Goal: Task Accomplishment & Management: Use online tool/utility

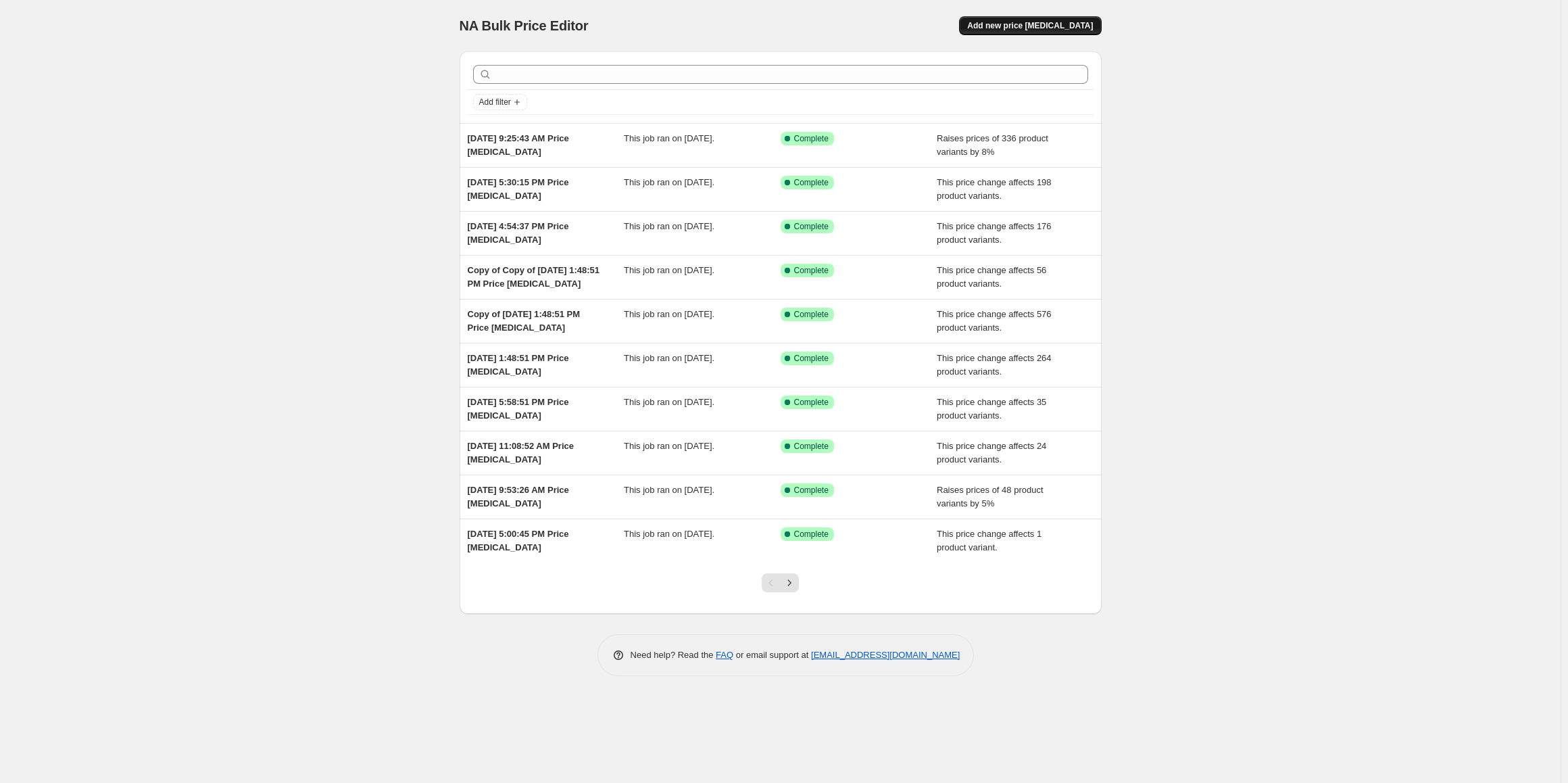
click at [1038, 18] on button "Add new price [MEDICAL_DATA]" at bounding box center [1029, 25] width 142 height 19
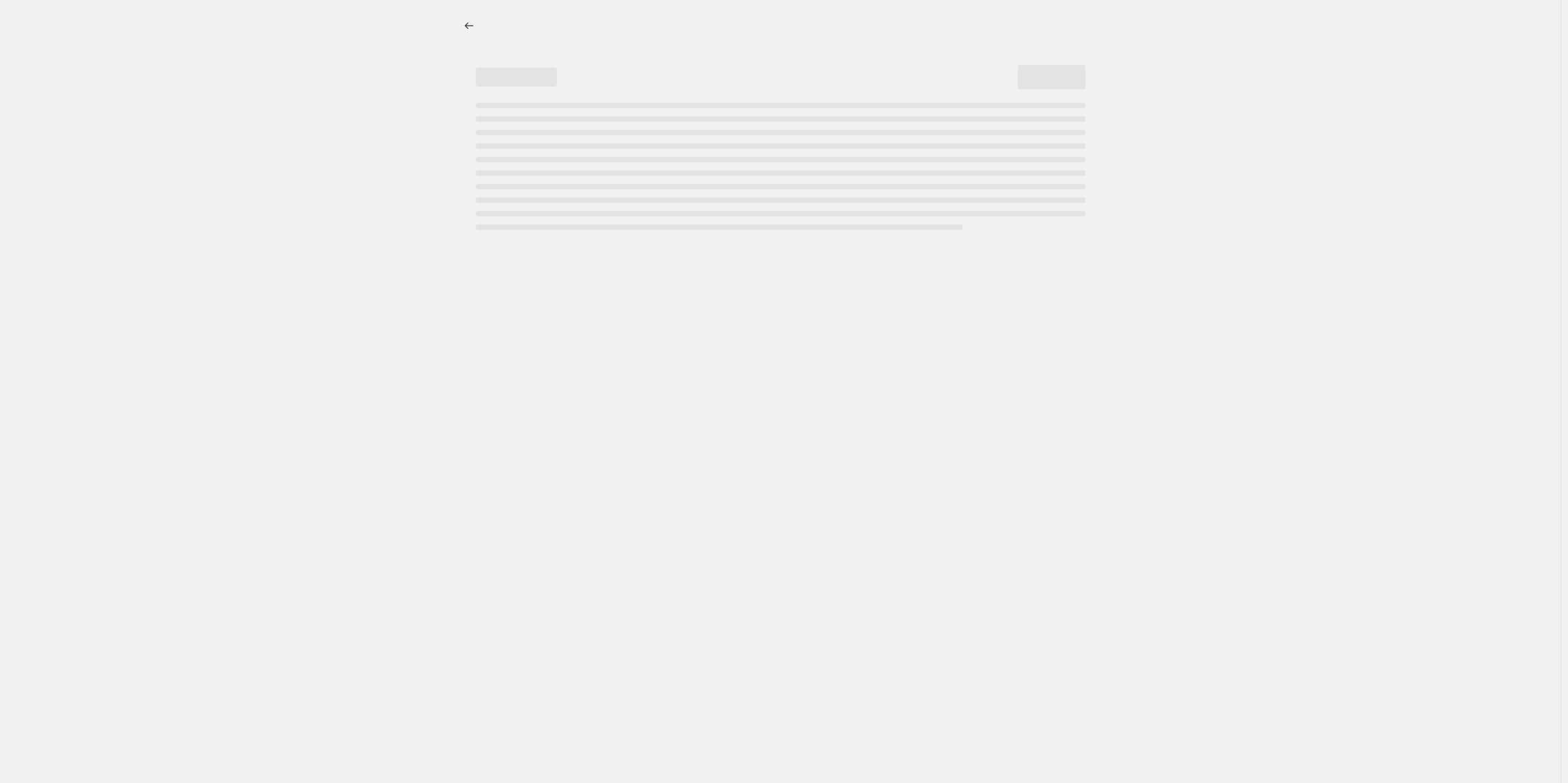
select select "percentage"
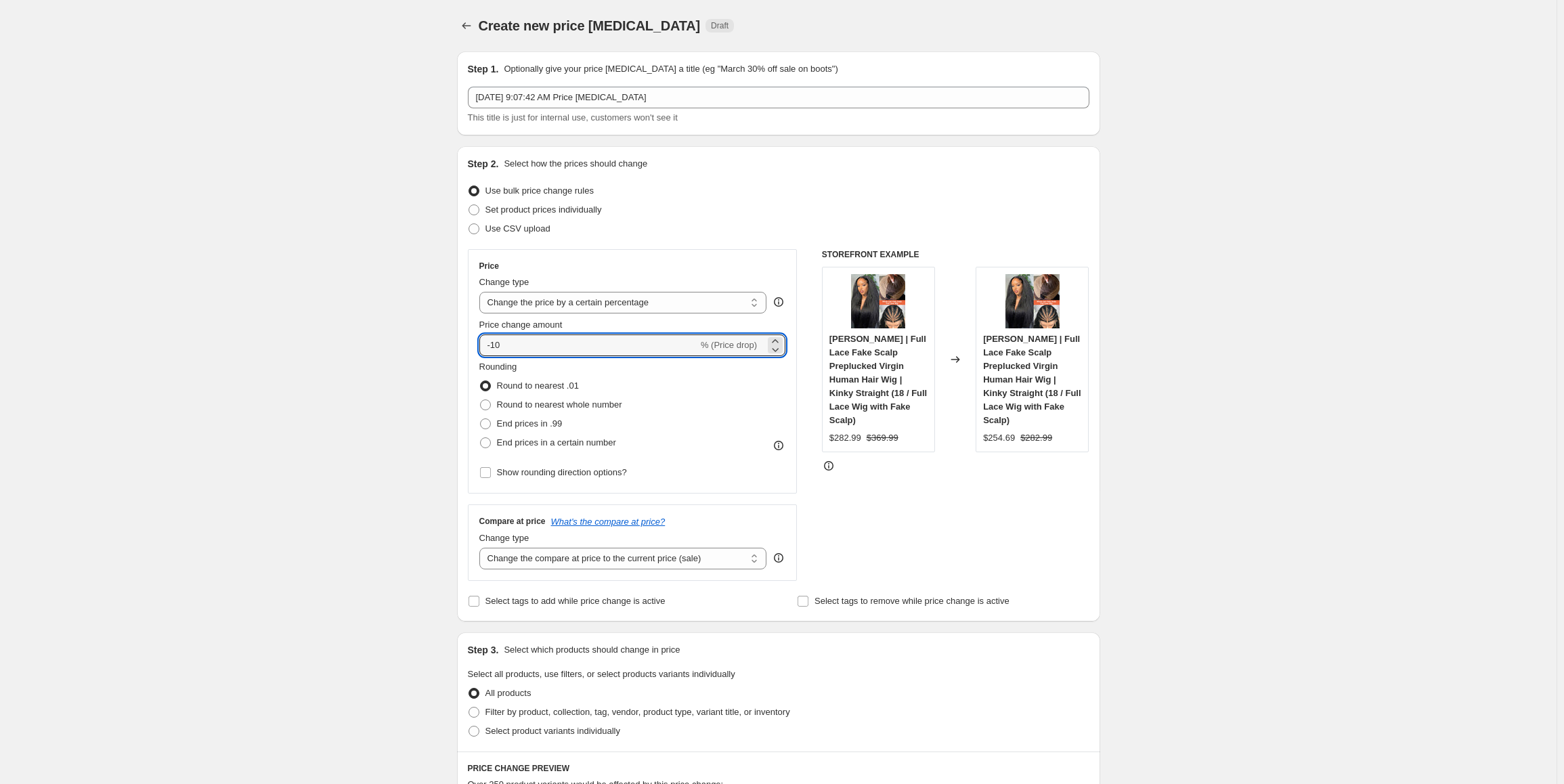
drag, startPoint x: 508, startPoint y: 345, endPoint x: 443, endPoint y: 340, distance: 65.2
click at [444, 342] on div "Create new price [MEDICAL_DATA]. This page is ready Create new price [MEDICAL_D…" at bounding box center [779, 721] width 676 height 1443
type input "20"
click at [643, 299] on select "Change the price to a certain amount Change the price by a certain amount Chang…" at bounding box center [623, 303] width 288 height 21
select select "by"
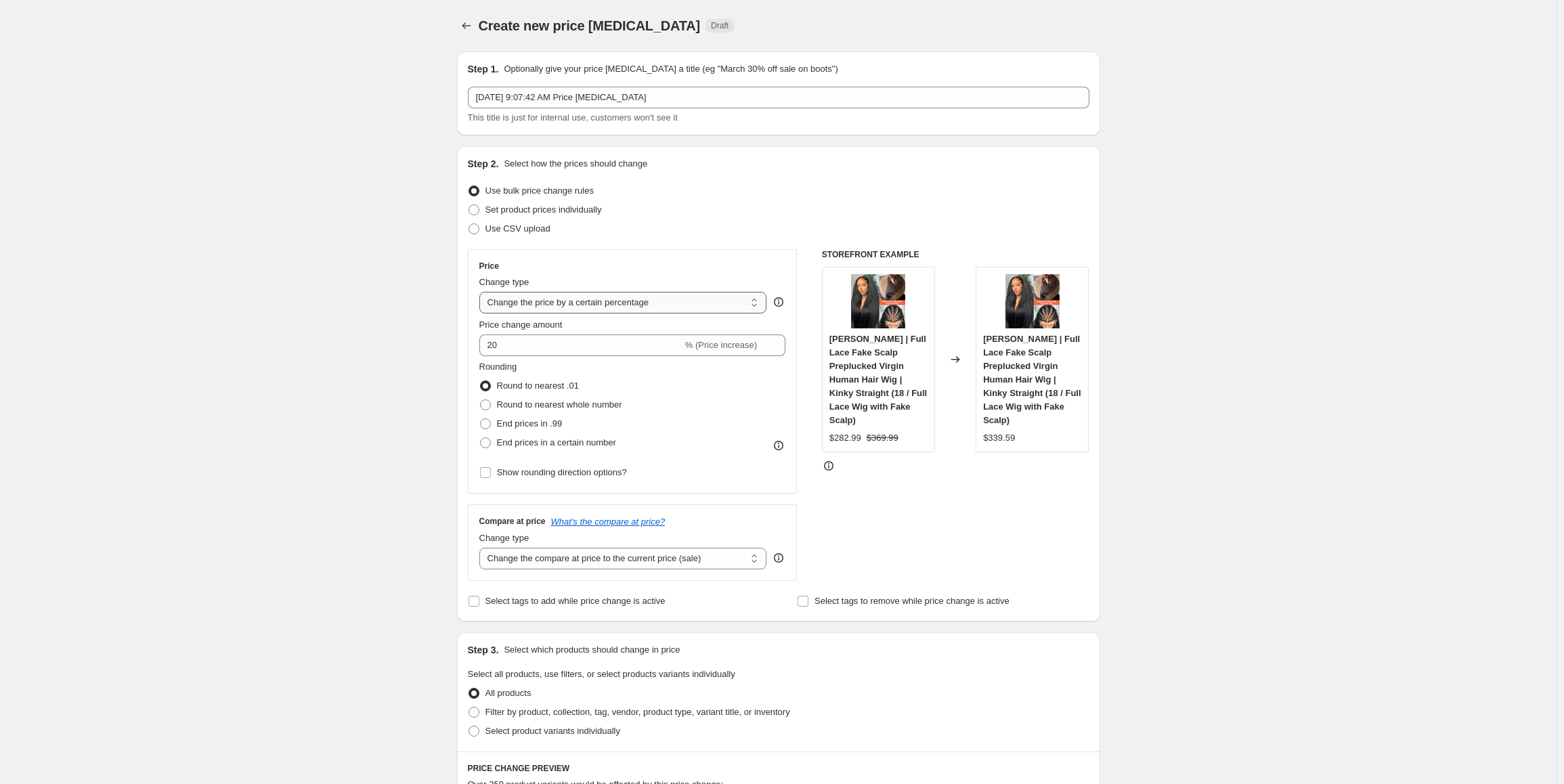
click at [482, 292] on select "Change the price to a certain amount Change the price by a certain amount Chang…" at bounding box center [623, 303] width 288 height 21
drag, startPoint x: 537, startPoint y: 350, endPoint x: 513, endPoint y: 347, distance: 24.2
click at [513, 347] on input "-10.00" at bounding box center [602, 345] width 212 height 21
drag, startPoint x: 479, startPoint y: 337, endPoint x: 465, endPoint y: 335, distance: 14.1
click at [465, 335] on div "Step 2. Select how the prices should change Use bulk price change rules Set pro…" at bounding box center [779, 383] width 643 height 475
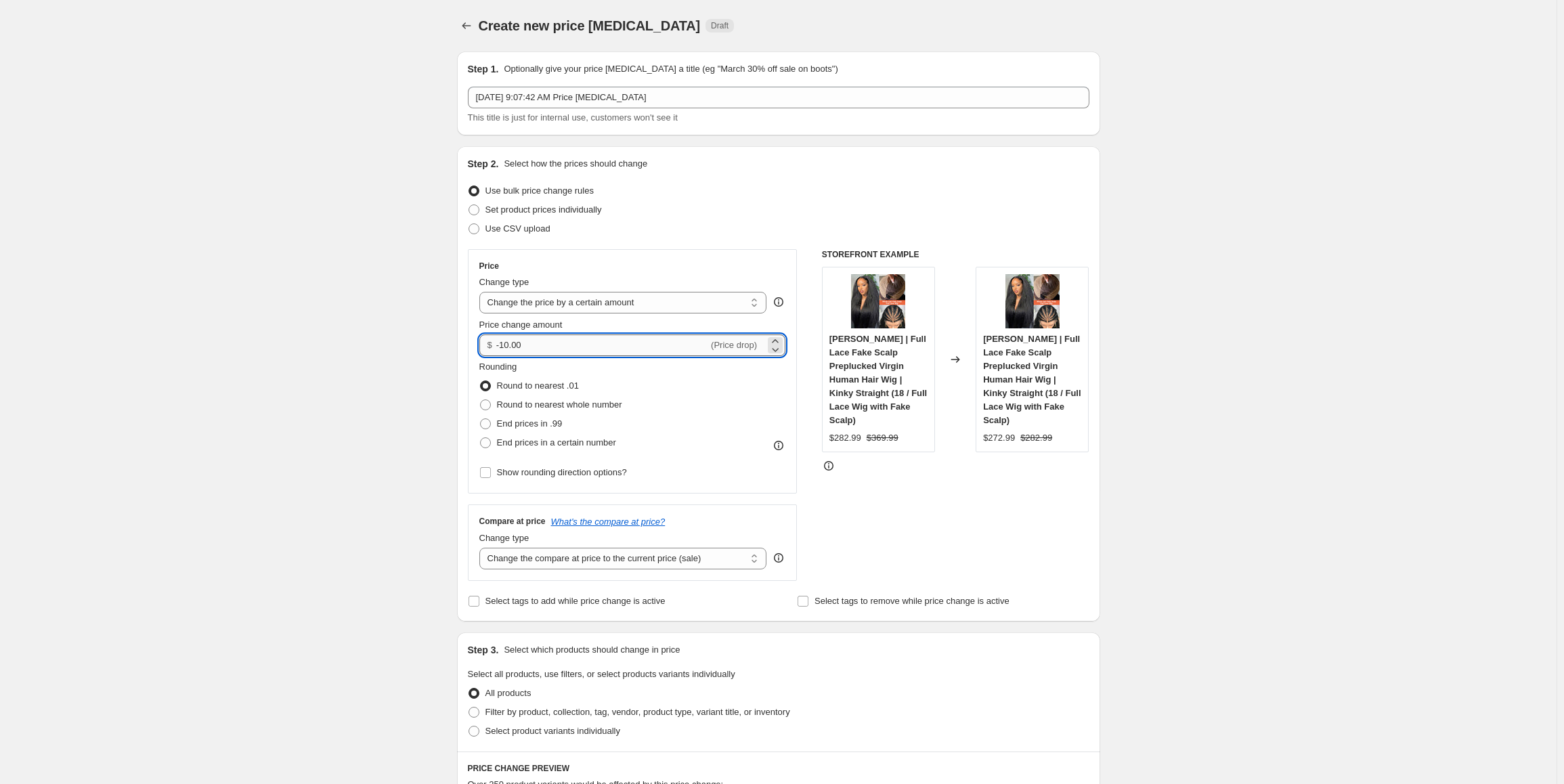
click at [528, 349] on input "-10.00" at bounding box center [602, 345] width 212 height 21
drag, startPoint x: 528, startPoint y: 349, endPoint x: 516, endPoint y: 344, distance: 13.0
click at [516, 344] on input "-10.00" at bounding box center [602, 345] width 212 height 21
type input "20.00"
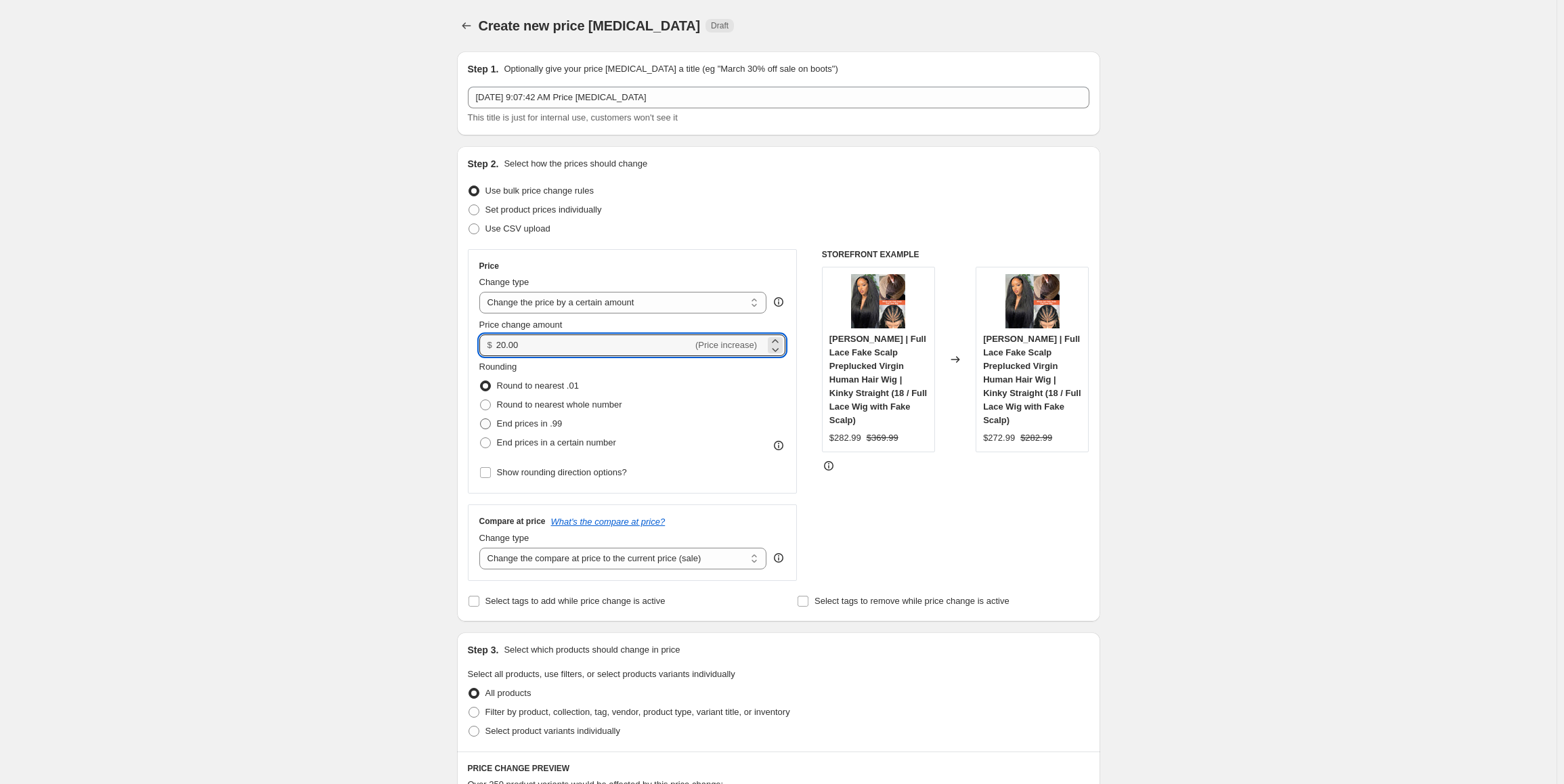
click at [491, 422] on span at bounding box center [485, 423] width 11 height 11
click at [481, 419] on input "End prices in .99" at bounding box center [480, 418] width 1 height 1
radio input "true"
click at [606, 560] on select "Change the compare at price to the current price (sale) Change the compare at p…" at bounding box center [623, 558] width 288 height 21
select select "by"
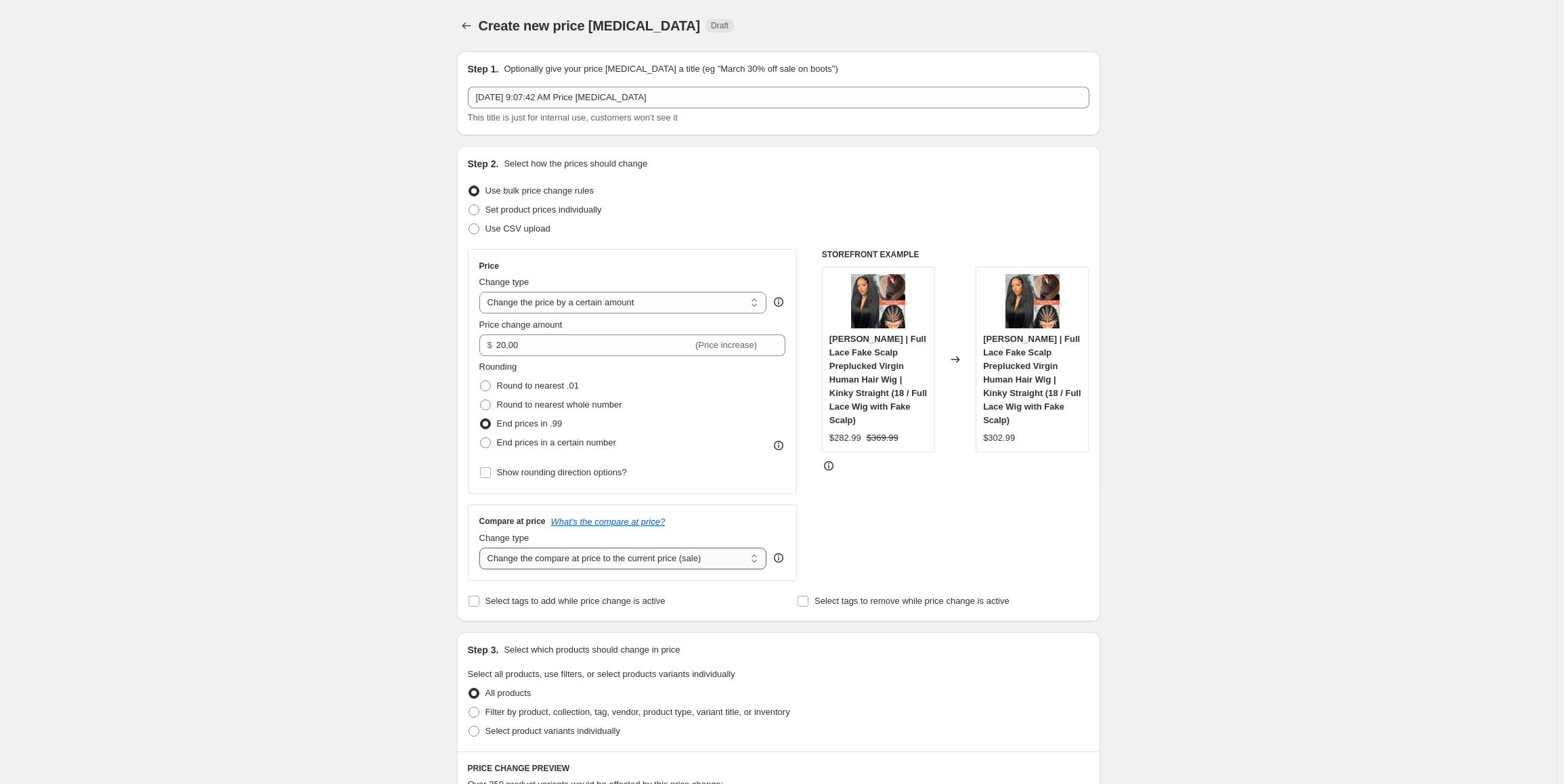
click at [482, 548] on select "Change the compare at price to the current price (sale) Change the compare at p…" at bounding box center [623, 558] width 288 height 21
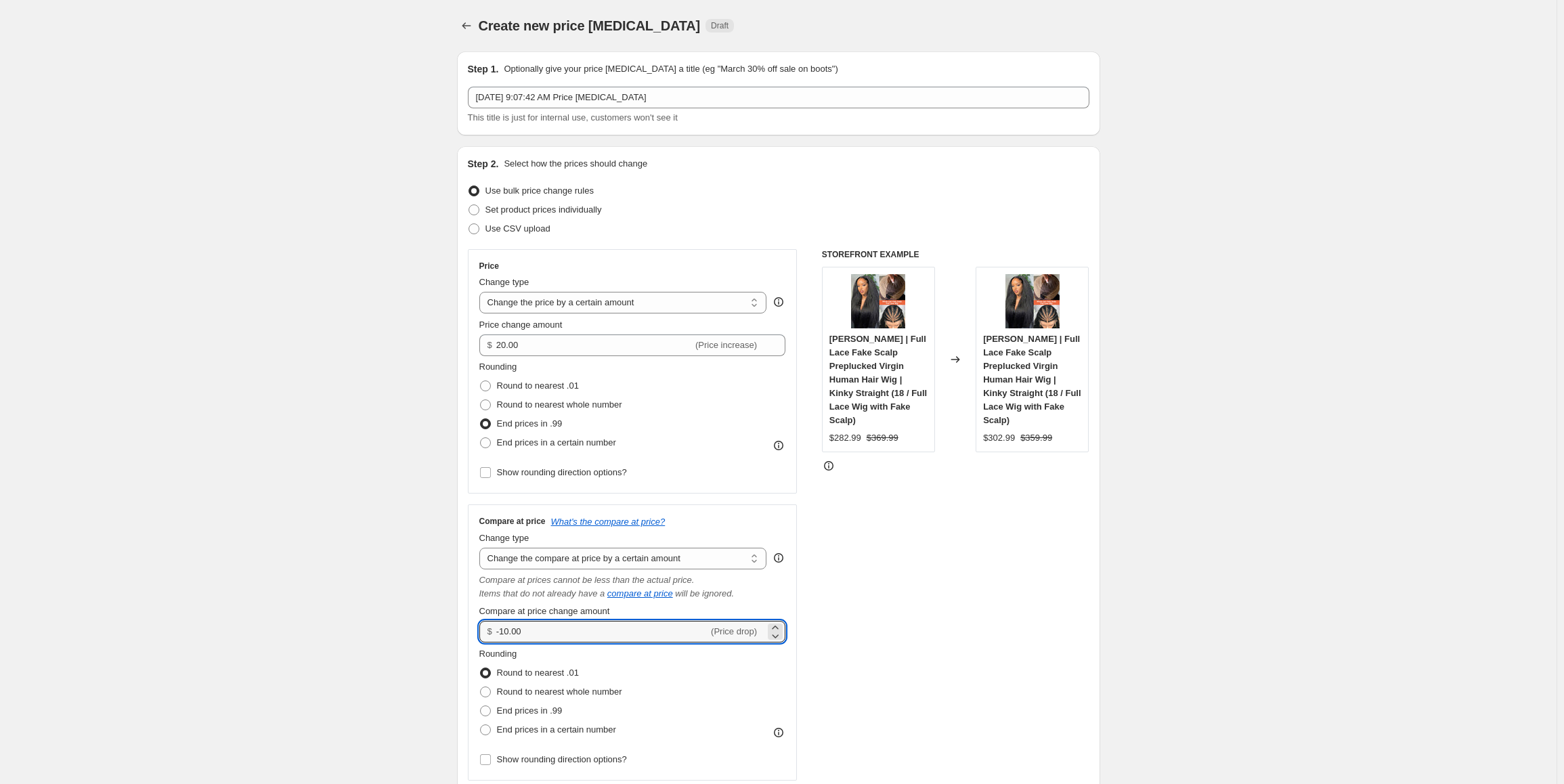
drag, startPoint x: 525, startPoint y: 631, endPoint x: 472, endPoint y: 627, distance: 53.2
click at [473, 627] on div "Compare at price What's the compare at price? Change type Change the compare at…" at bounding box center [633, 642] width 330 height 276
type input "20.00"
drag, startPoint x: 487, startPoint y: 713, endPoint x: 503, endPoint y: 695, distance: 24.1
click at [487, 713] on span at bounding box center [485, 710] width 11 height 11
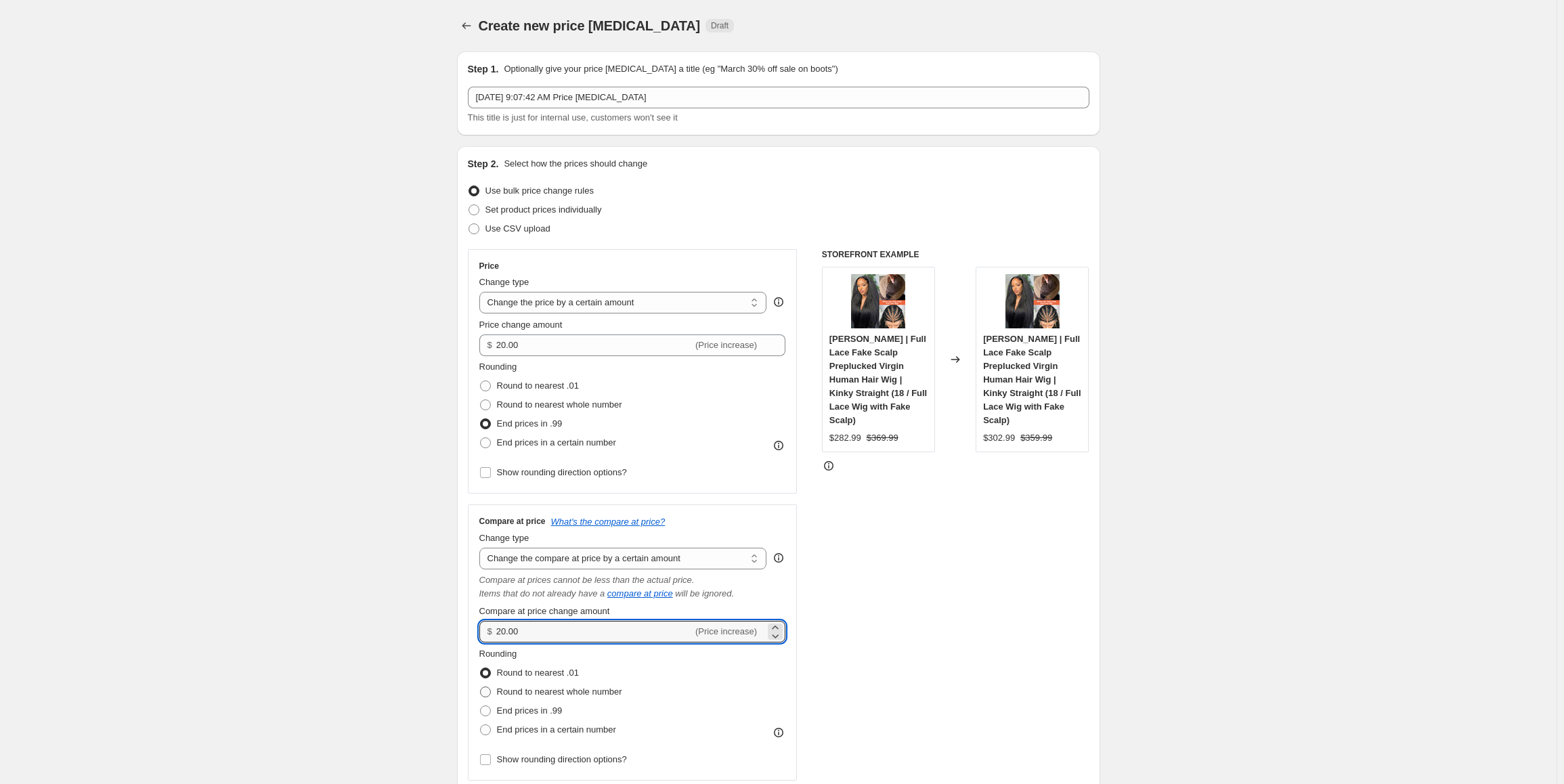
click at [481, 706] on input "End prices in .99" at bounding box center [480, 705] width 1 height 1
radio input "true"
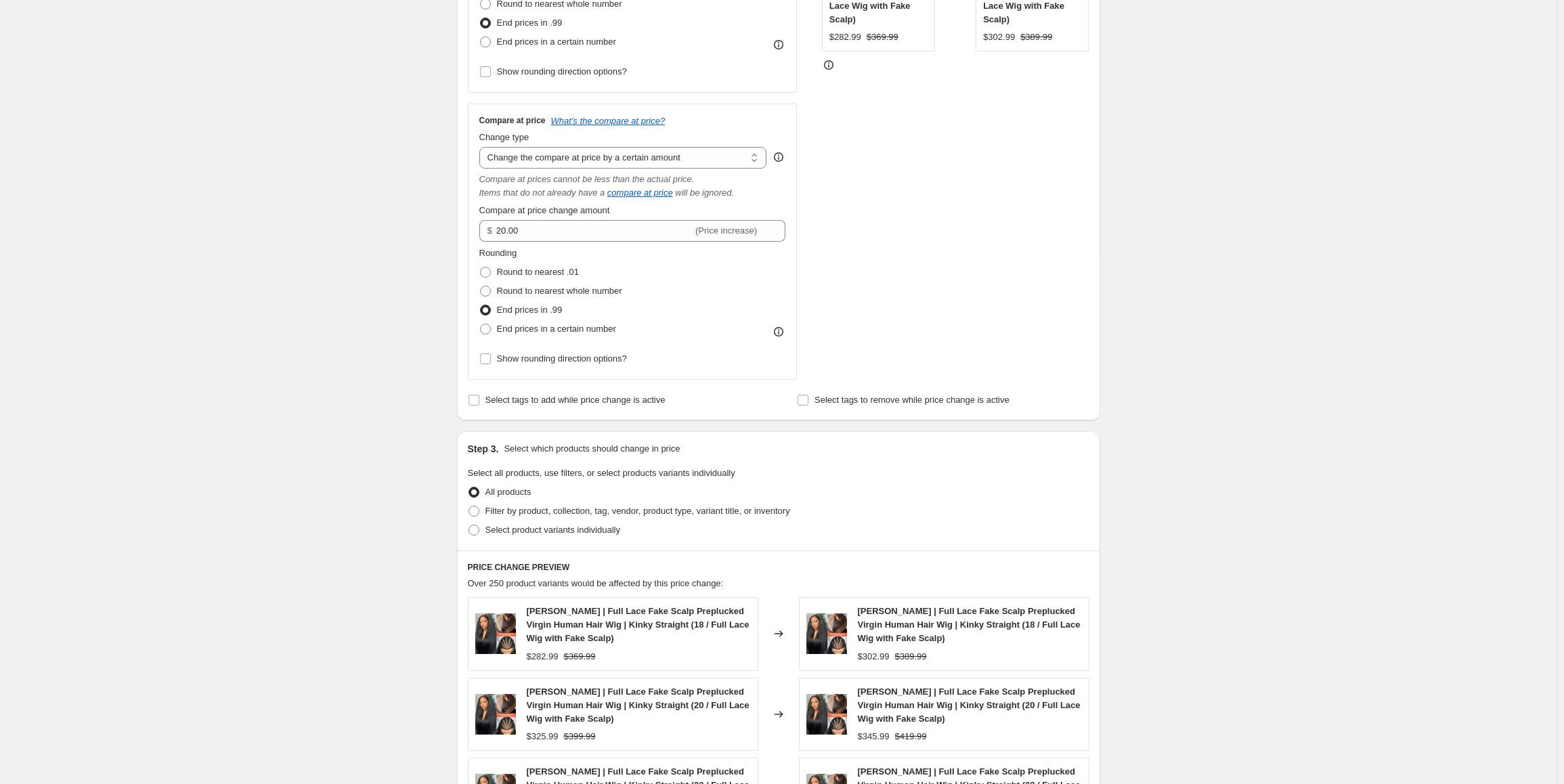
scroll to position [406, 0]
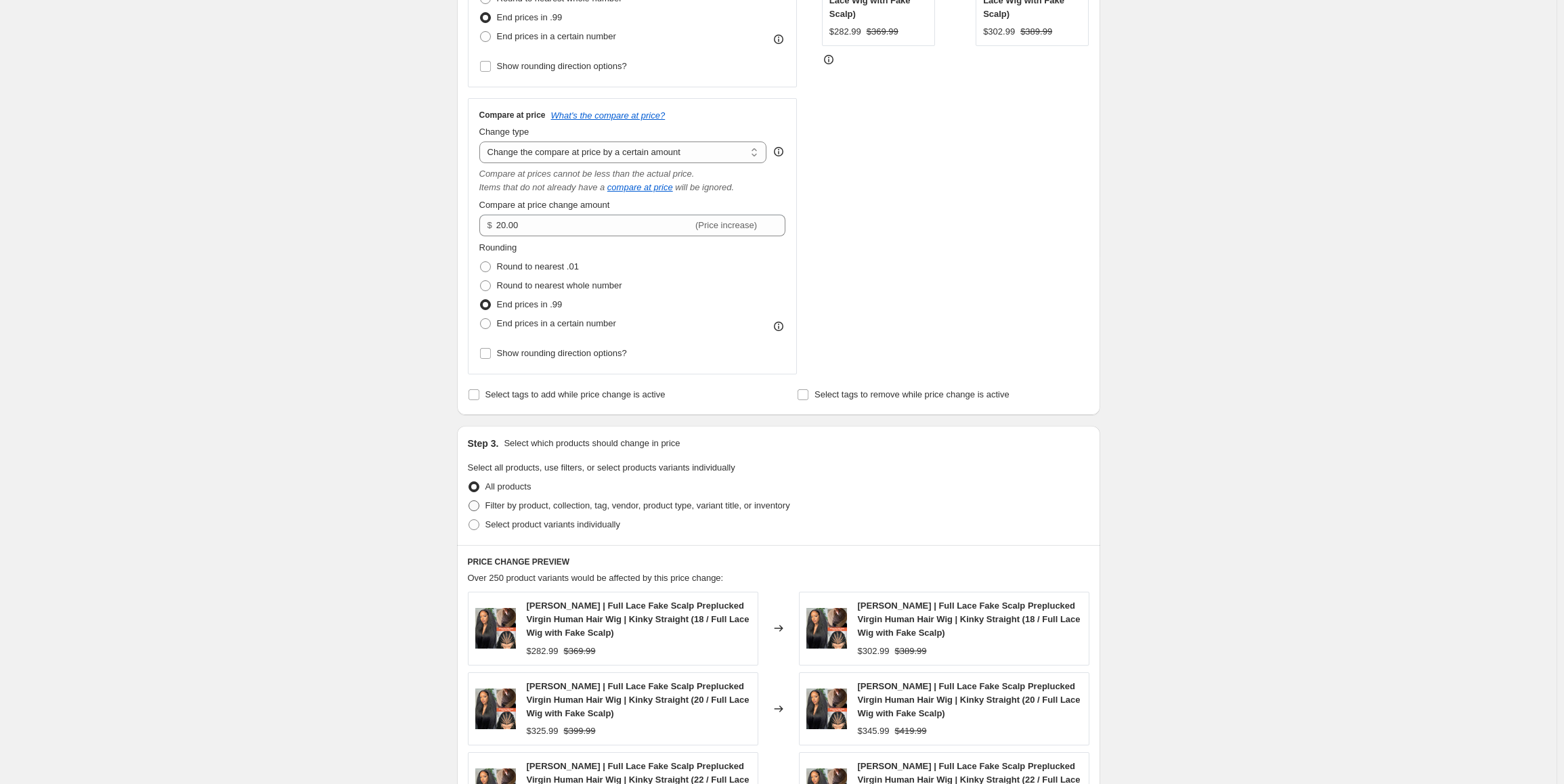
click at [478, 506] on span at bounding box center [473, 505] width 11 height 11
click at [469, 501] on input "Filter by product, collection, tag, vendor, product type, variant title, or inv…" at bounding box center [469, 500] width 1 height 1
radio input "true"
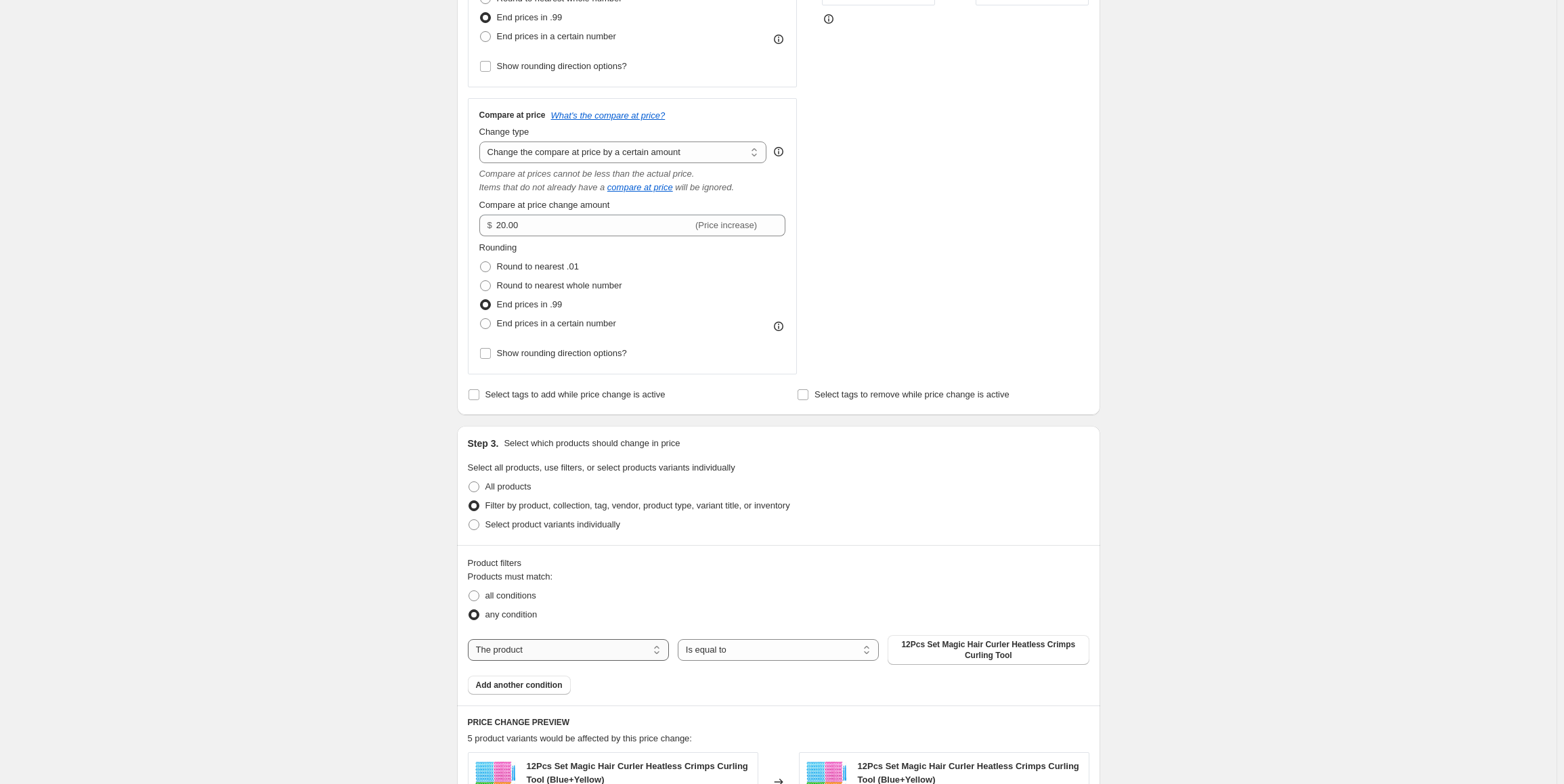
click at [547, 653] on select "The product The product's collection The product's tag The product's vendor The…" at bounding box center [568, 650] width 201 height 21
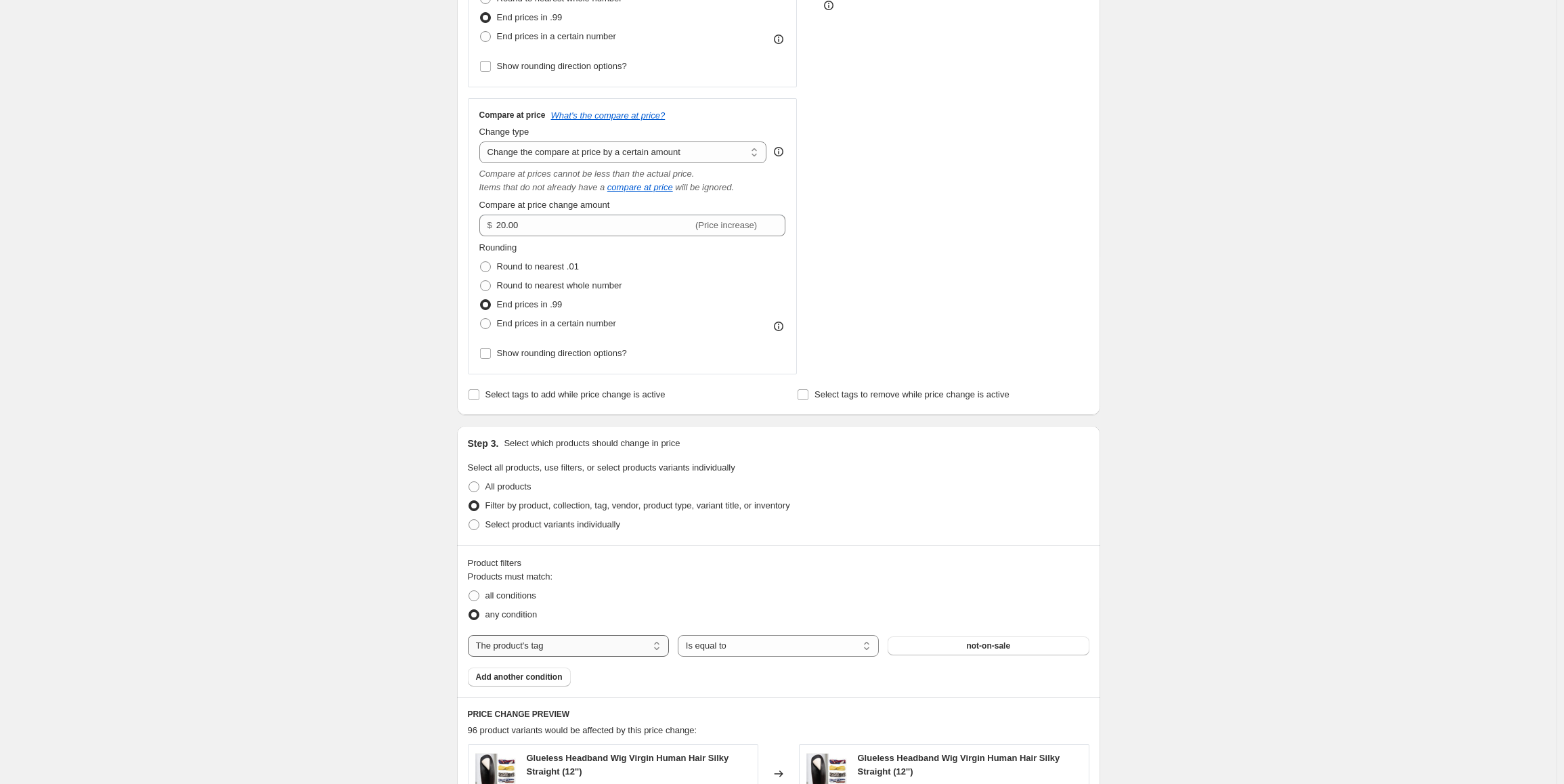
click at [556, 646] on select "The product The product's collection The product's tag The product's vendor The…" at bounding box center [568, 645] width 201 height 21
select select "collection"
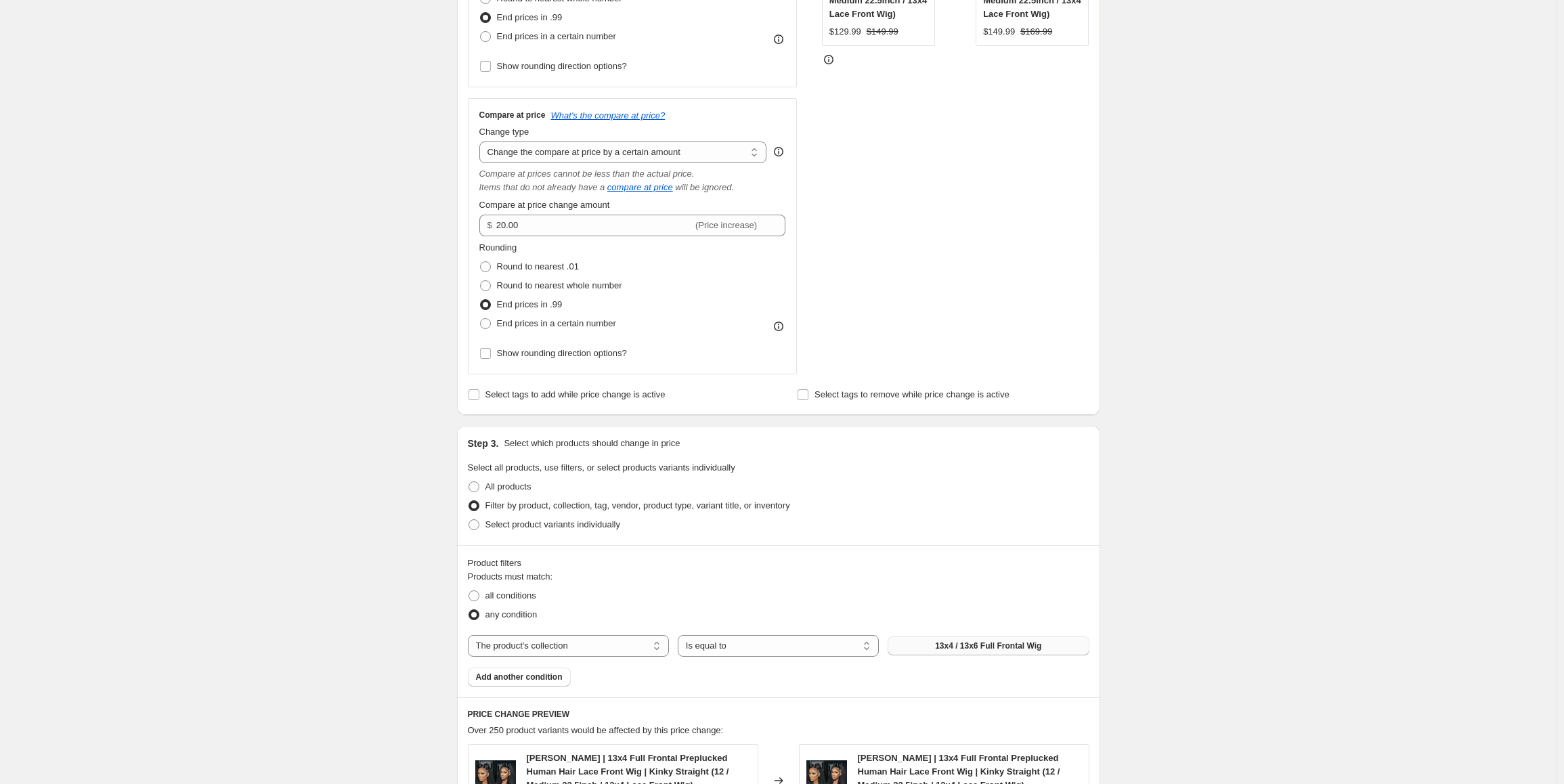
click at [986, 649] on span "13x4 / 13x6 Full Frontal Wig" at bounding box center [989, 645] width 107 height 11
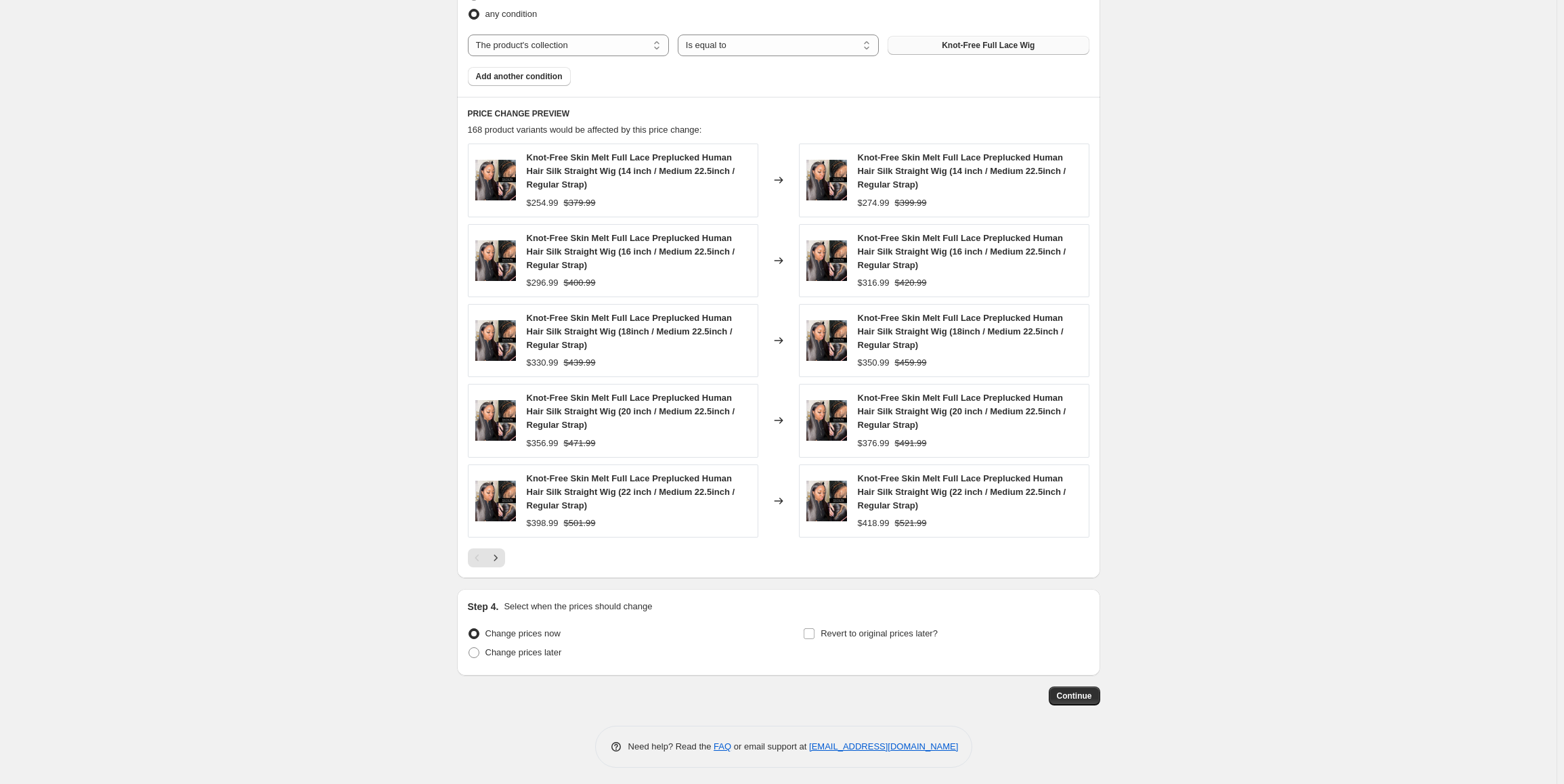
scroll to position [1011, 0]
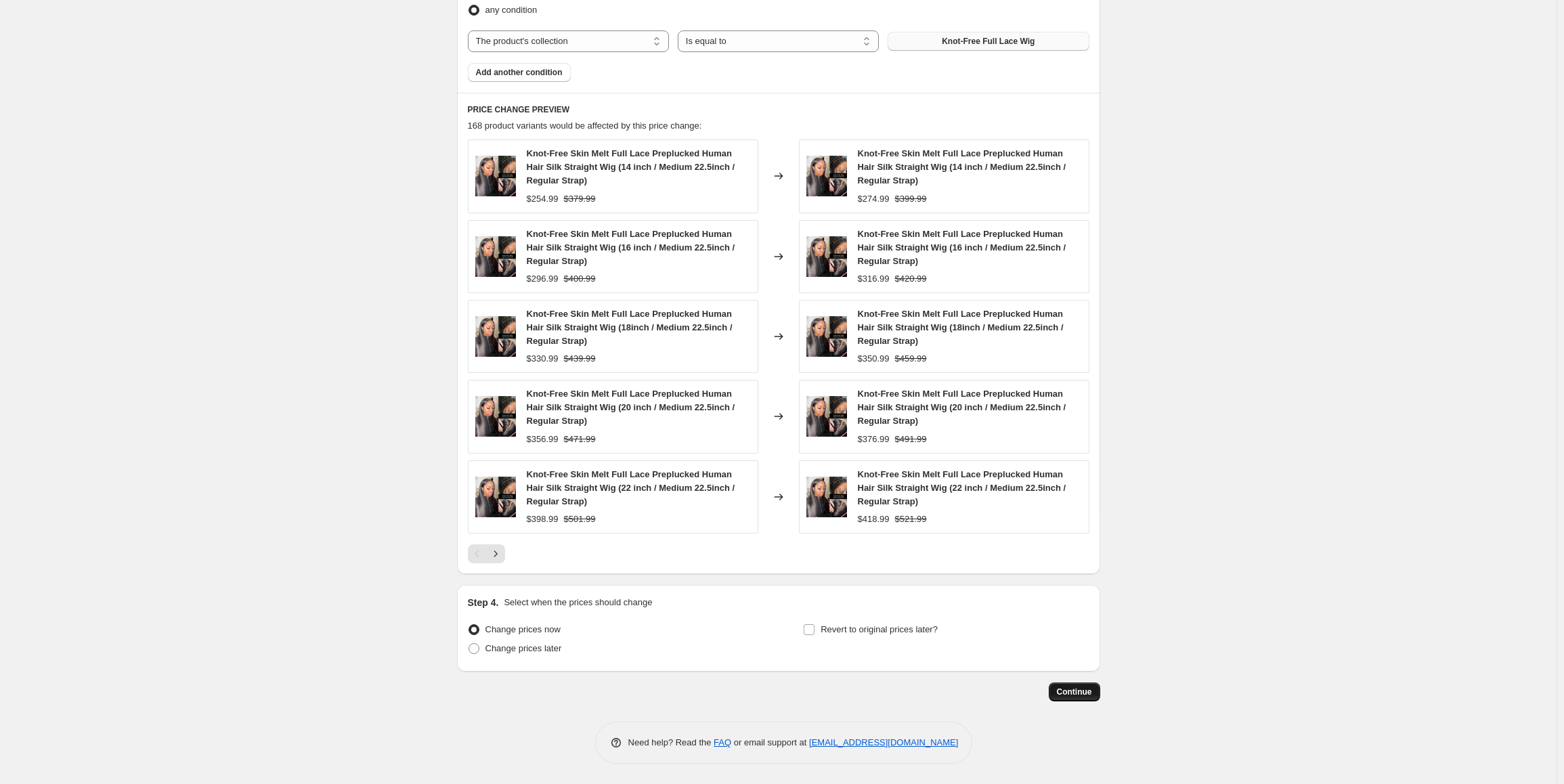
click at [1084, 691] on span "Continue" at bounding box center [1074, 691] width 35 height 11
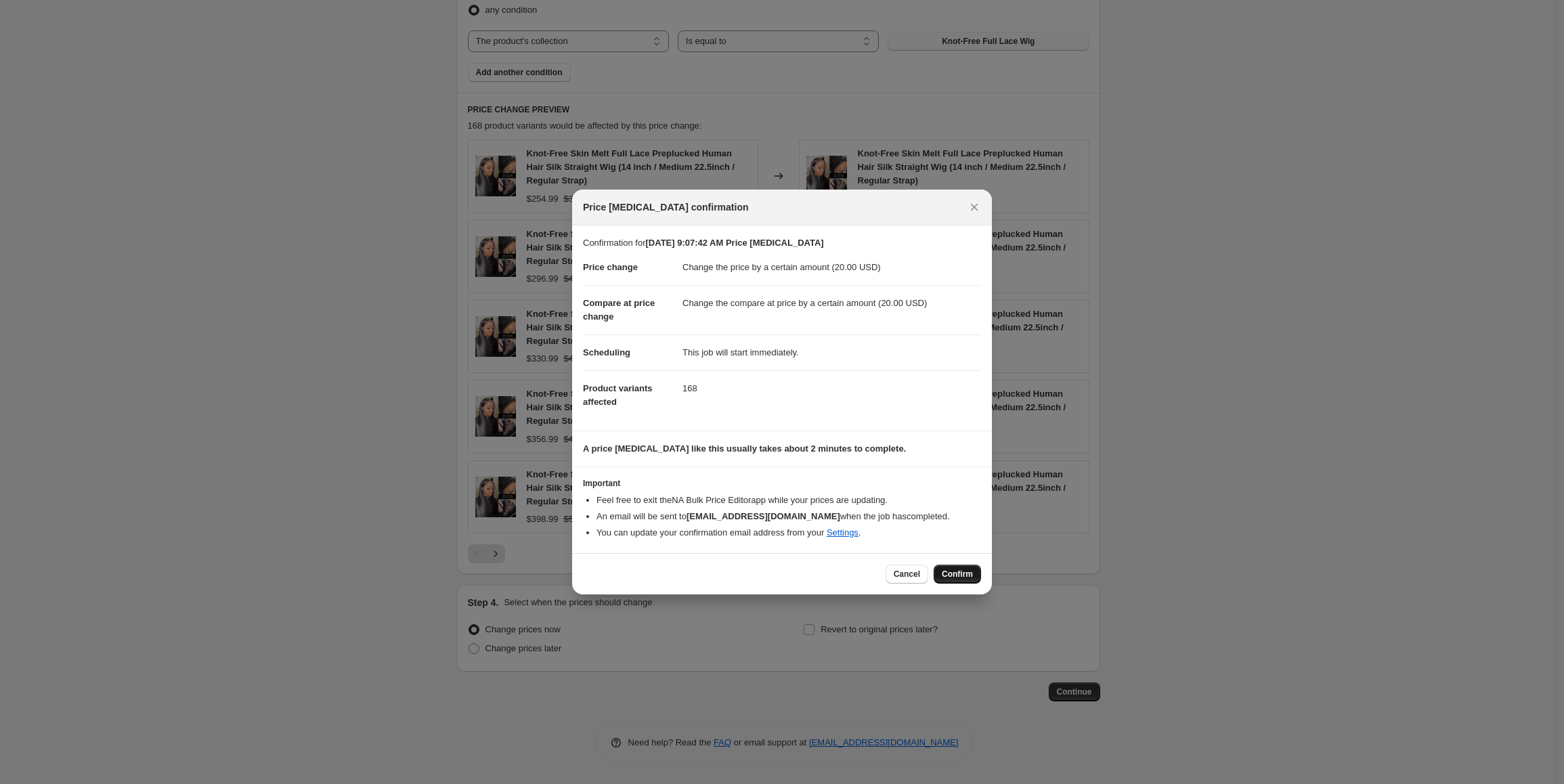
click at [948, 573] on span "Confirm" at bounding box center [958, 573] width 31 height 11
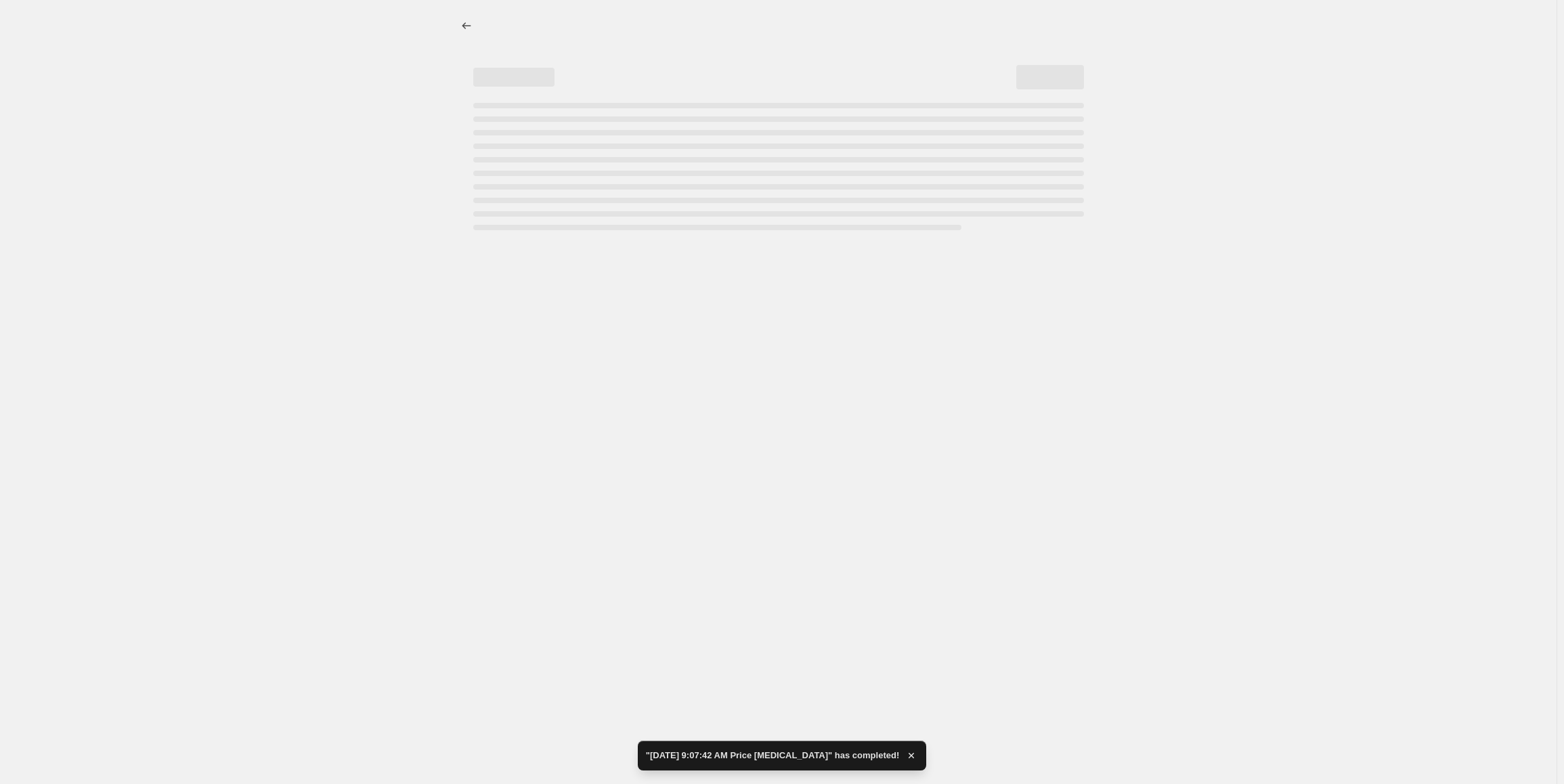
select select "by"
select select "collection"
